Goal: Task Accomplishment & Management: Manage account settings

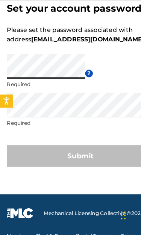
scroll to position [41, 0]
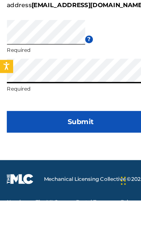
click at [85, 157] on button "Submit" at bounding box center [70, 166] width 129 height 19
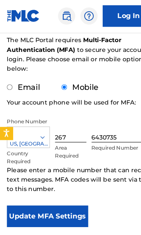
scroll to position [97, 0]
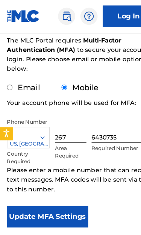
click at [48, 185] on button "Update MFA Settings" at bounding box center [41, 190] width 71 height 19
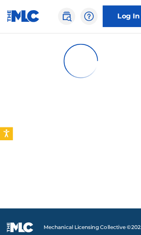
scroll to position [33, 0]
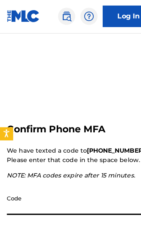
click at [48, 178] on input "Code" at bounding box center [72, 177] width 132 height 21
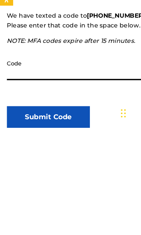
scroll to position [131, 0]
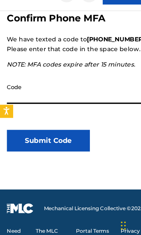
paste input "584065"
type input "584065"
click at [60, 134] on button "Submit Code" at bounding box center [42, 143] width 73 height 19
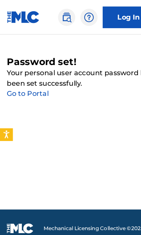
scroll to position [0, 0]
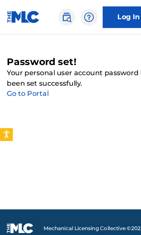
click at [107, 14] on link "Log In" at bounding box center [112, 15] width 45 height 19
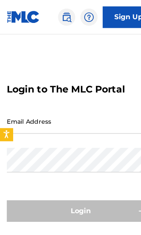
click at [53, 117] on input "Email Address" at bounding box center [69, 105] width 127 height 21
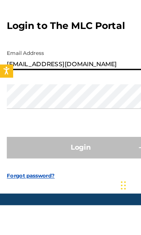
type input "[EMAIL_ADDRESS][DOMAIN_NAME]"
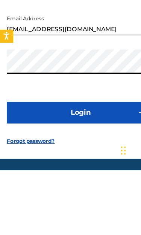
click at [94, 175] on button "Login" at bounding box center [70, 184] width 129 height 19
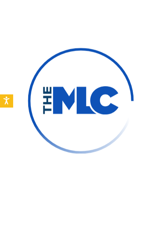
scroll to position [57, 0]
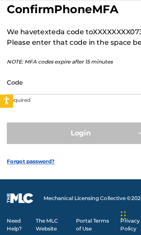
click at [70, 91] on input "Code" at bounding box center [69, 101] width 127 height 21
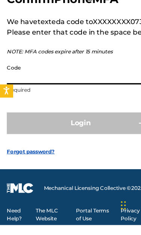
scroll to position [62, 0]
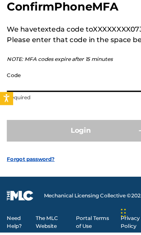
click at [26, 91] on input "Code" at bounding box center [69, 101] width 127 height 21
paste input "584065"
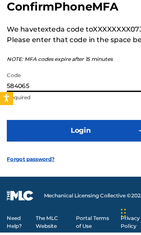
type input "584065"
click at [48, 136] on button "Login" at bounding box center [70, 145] width 129 height 19
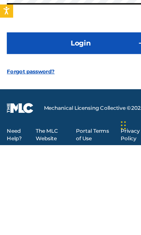
scroll to position [63, 0]
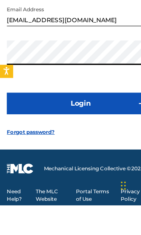
click at [67, 136] on button "Login" at bounding box center [70, 145] width 129 height 19
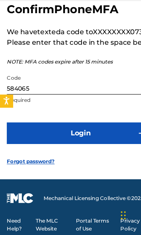
click at [20, 91] on input "584065" at bounding box center [69, 101] width 127 height 21
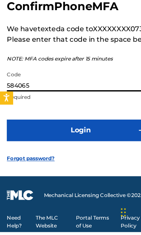
paste input "47743"
type input "547743"
click at [54, 136] on button "Login" at bounding box center [70, 145] width 129 height 19
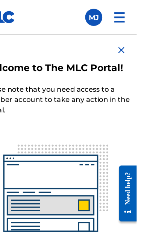
scroll to position [129, 0]
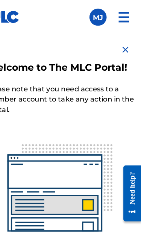
click at [123, 44] on img at bounding box center [127, 43] width 9 height 9
